Goal: Check status

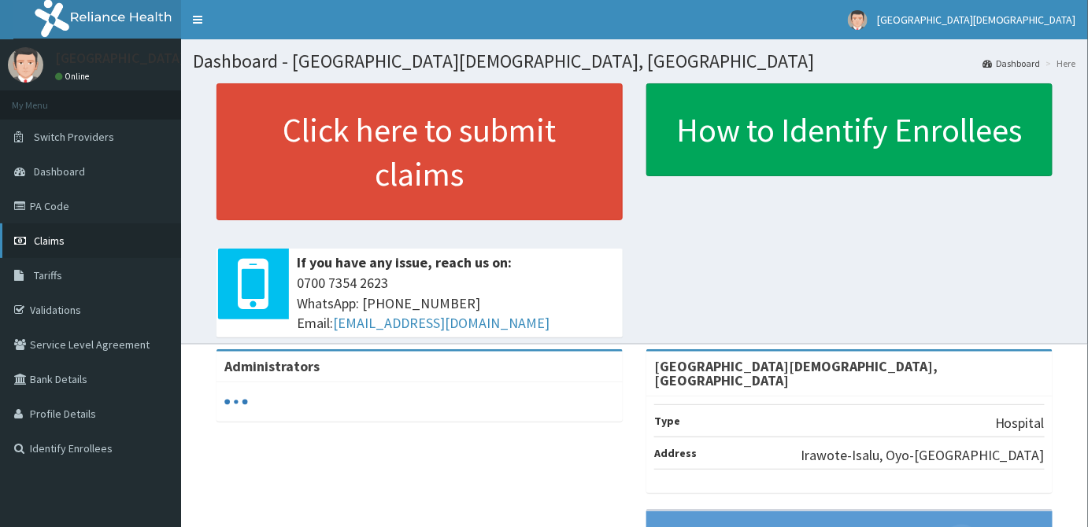
click at [65, 242] on link "Claims" at bounding box center [90, 241] width 181 height 35
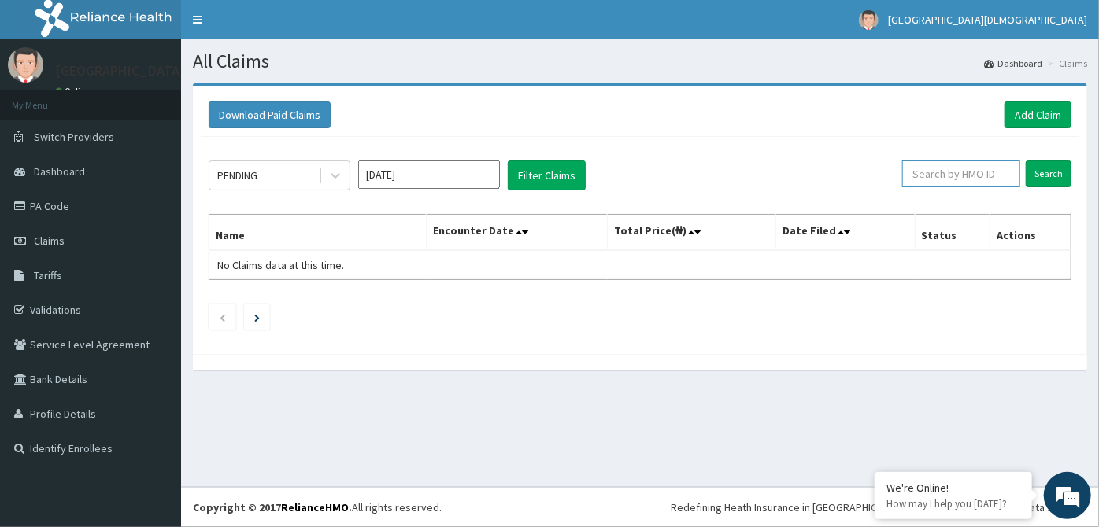
click at [950, 175] on input "text" at bounding box center [961, 174] width 118 height 27
type input "a10/10291/c"
click at [1054, 176] on input "Search" at bounding box center [1049, 174] width 46 height 27
